Goal: Find specific page/section: Find specific page/section

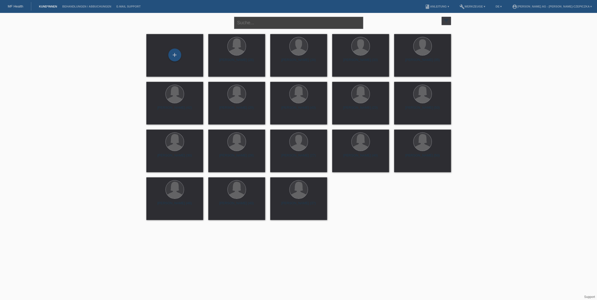
click at [297, 25] on input "text" at bounding box center [298, 23] width 129 height 12
type input "mela"
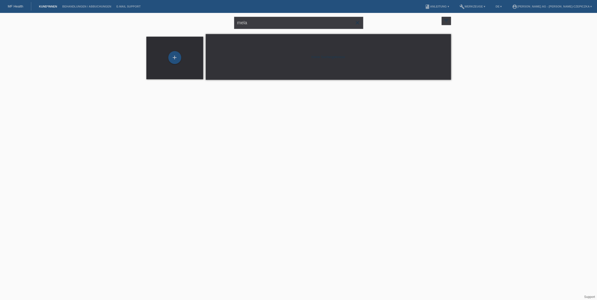
click at [357, 23] on icon "close" at bounding box center [357, 23] width 6 height 6
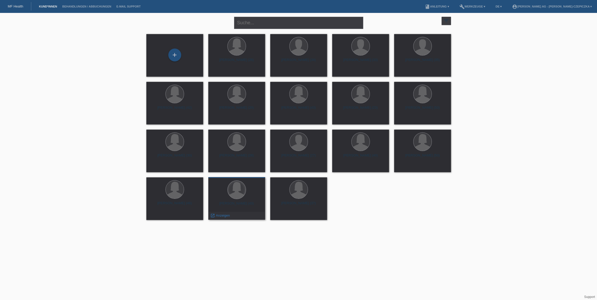
click at [243, 190] on div at bounding box center [237, 190] width 18 height 18
click at [218, 215] on span "Anzeigen" at bounding box center [223, 215] width 14 height 4
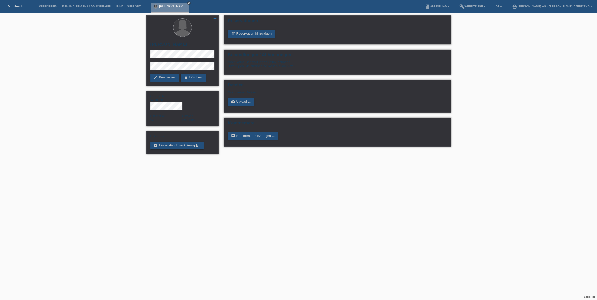
click at [188, 3] on icon "close" at bounding box center [189, 3] width 3 height 3
click at [46, 5] on link "Kund*innen" at bounding box center [47, 6] width 23 height 3
